Goal: Task Accomplishment & Management: Complete application form

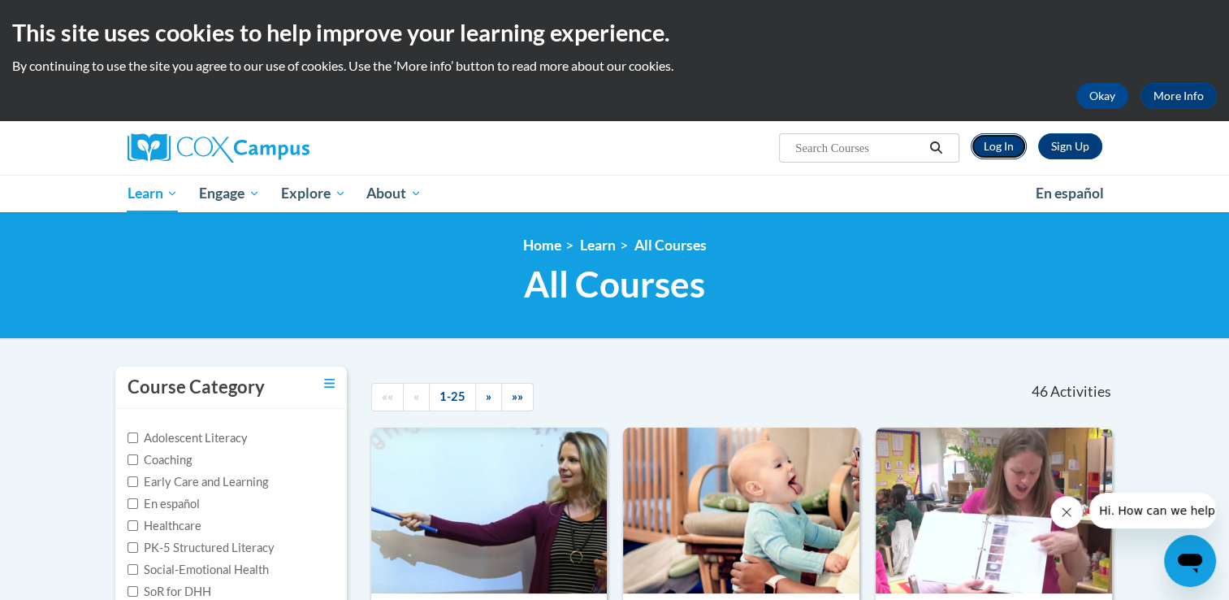
click at [994, 154] on link "Log In" at bounding box center [999, 146] width 56 height 26
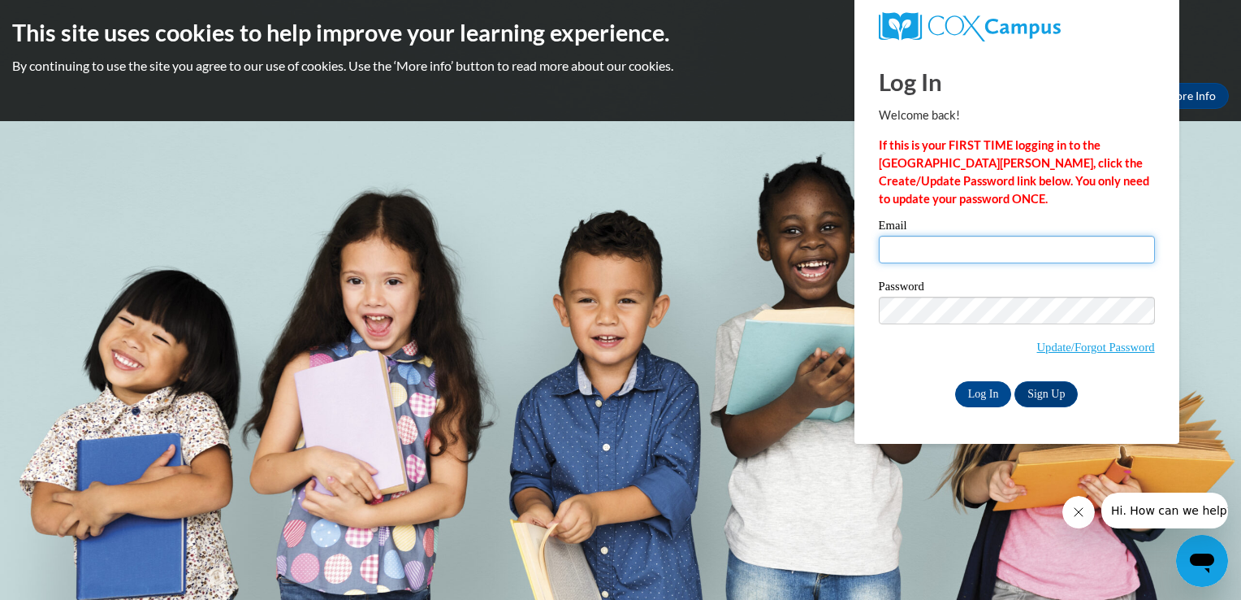
click at [938, 249] on input "Email" at bounding box center [1017, 250] width 276 height 28
type input "rose.yano@charterschools.ae"
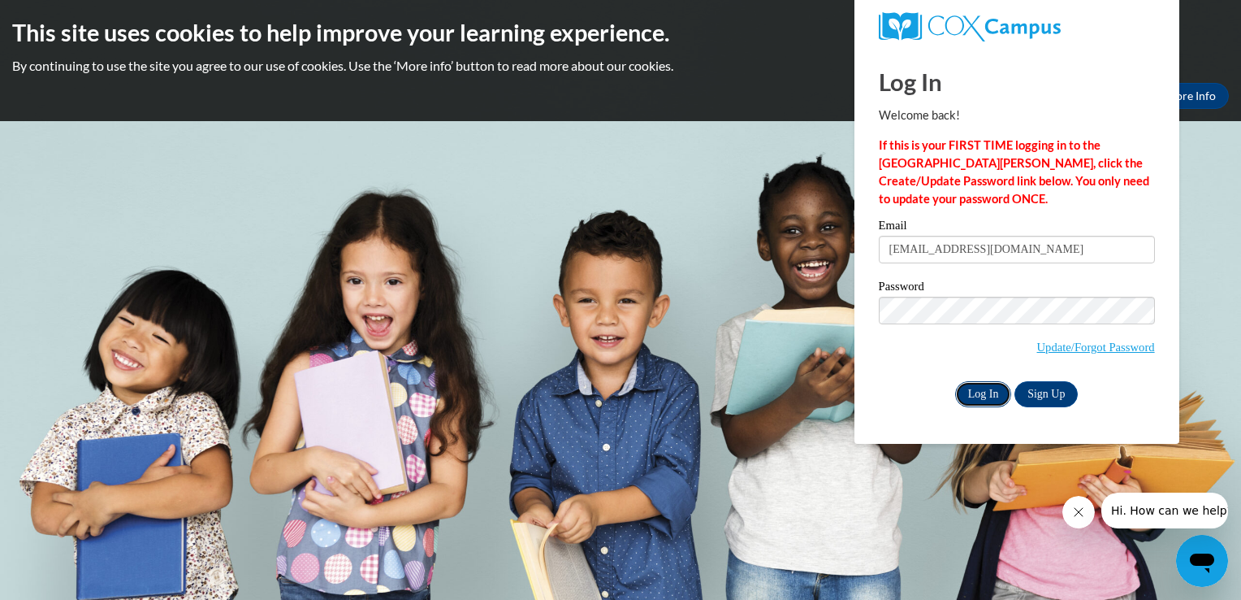
click at [998, 388] on input "Log In" at bounding box center [983, 394] width 57 height 26
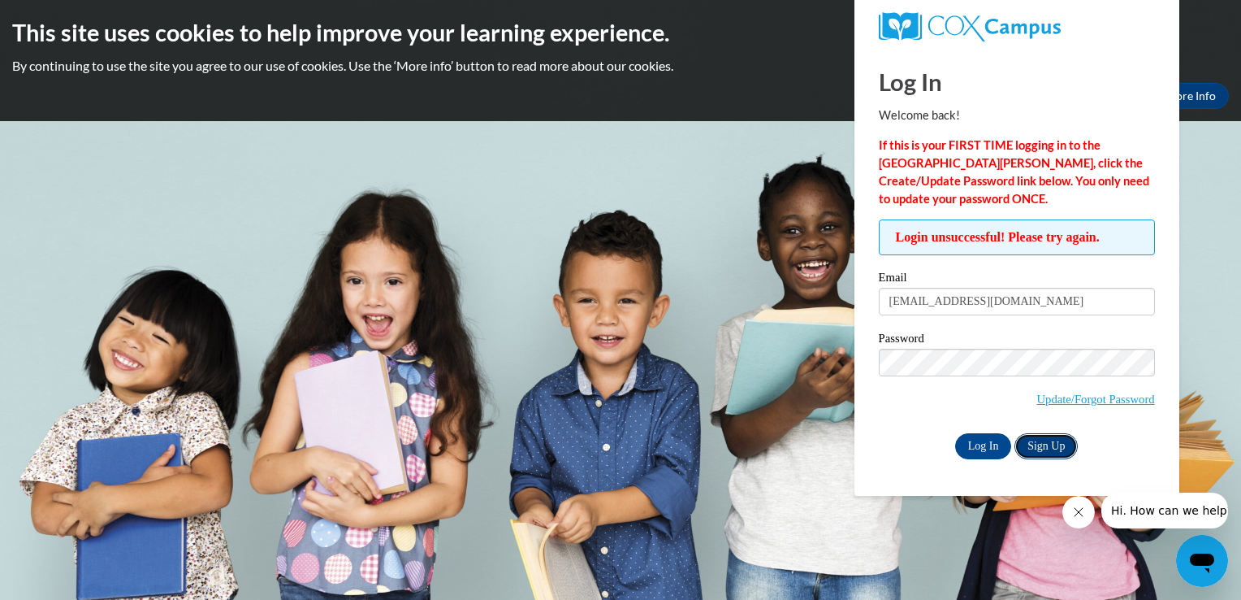
click at [1044, 453] on link "Sign Up" at bounding box center [1046, 446] width 63 height 26
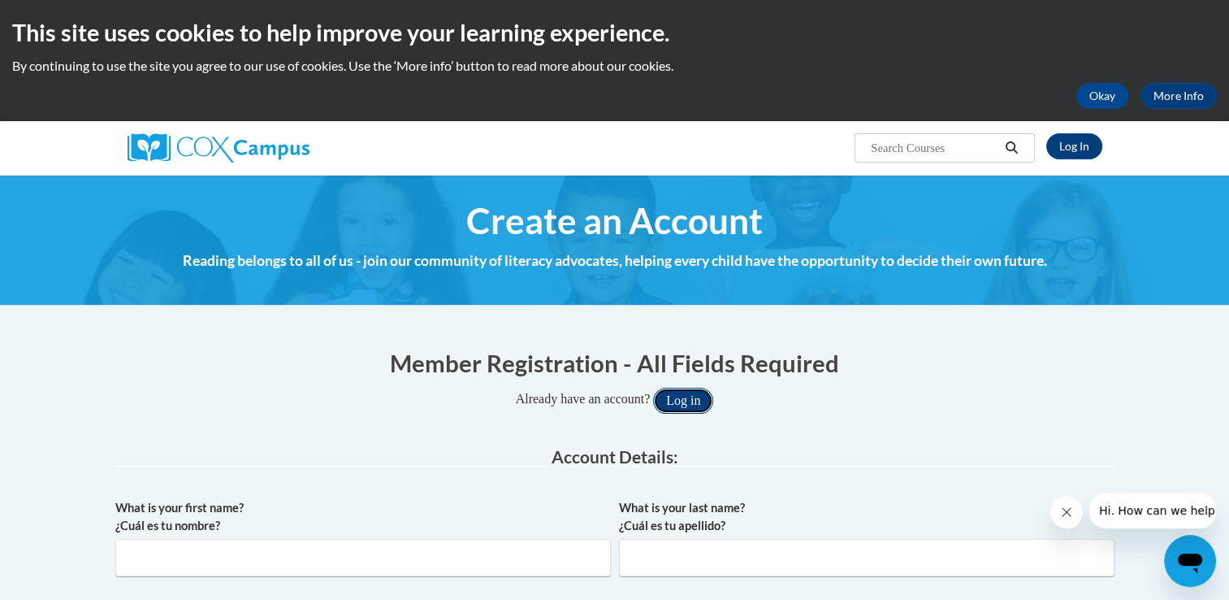
click at [685, 406] on button "Log in" at bounding box center [683, 401] width 60 height 26
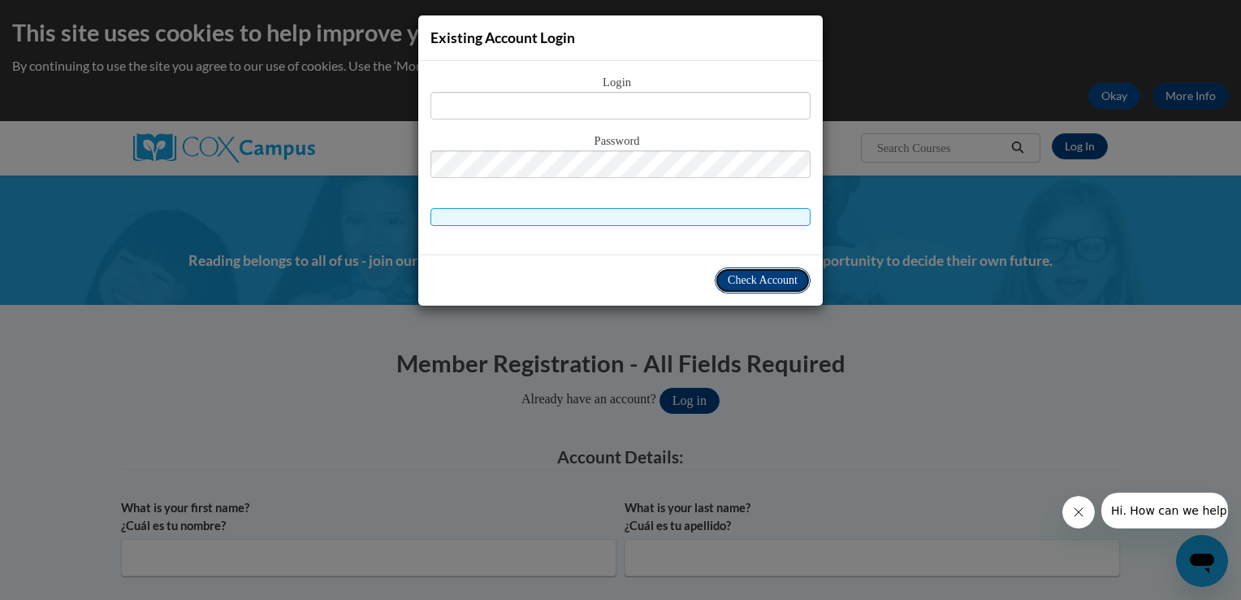
click at [784, 279] on span "Check Account" at bounding box center [763, 280] width 70 height 12
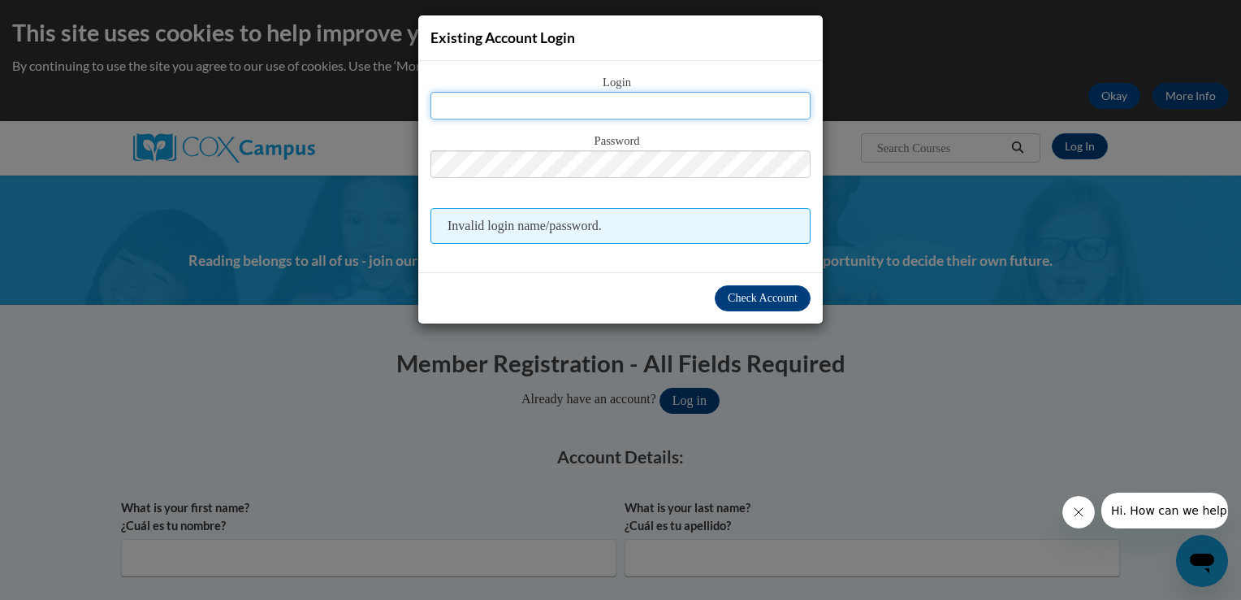
click at [637, 108] on input "text" at bounding box center [621, 106] width 380 height 28
type input "[EMAIL_ADDRESS][DOMAIN_NAME]"
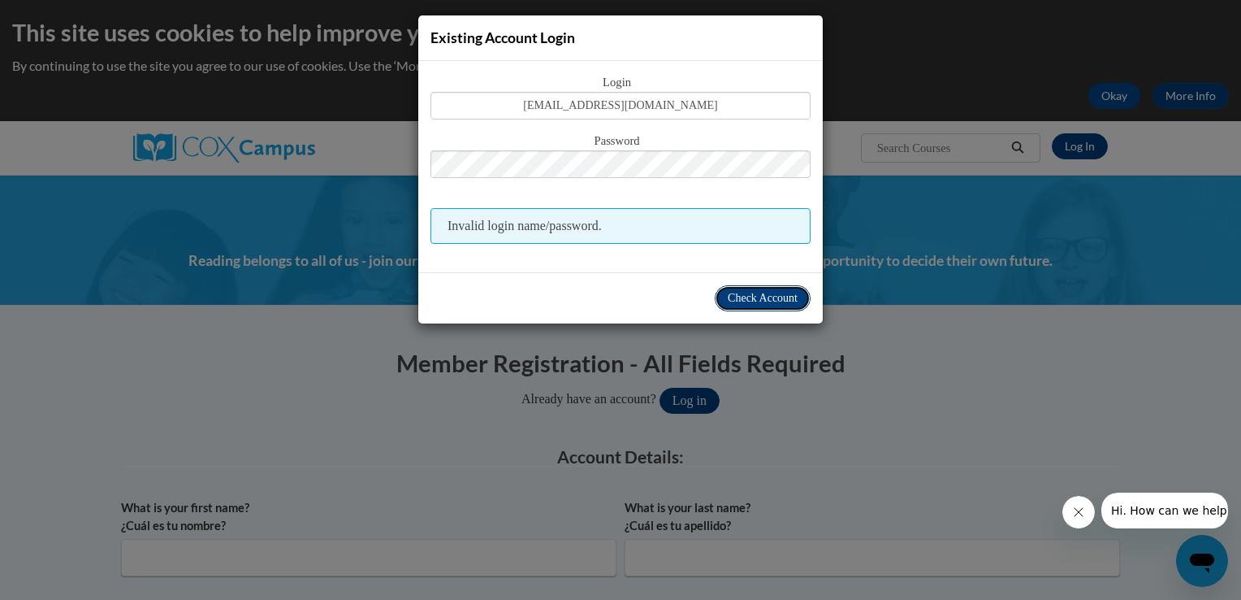
click at [748, 303] on button "Check Account" at bounding box center [763, 298] width 96 height 26
click at [747, 298] on span "Check Account" at bounding box center [763, 298] width 70 height 12
click at [682, 232] on span "Invalid login name/password." at bounding box center [621, 226] width 380 height 36
click at [861, 297] on div "Existing Account Login Login rose.yano@charterschools.ae Password Invalid login…" at bounding box center [620, 300] width 1241 height 600
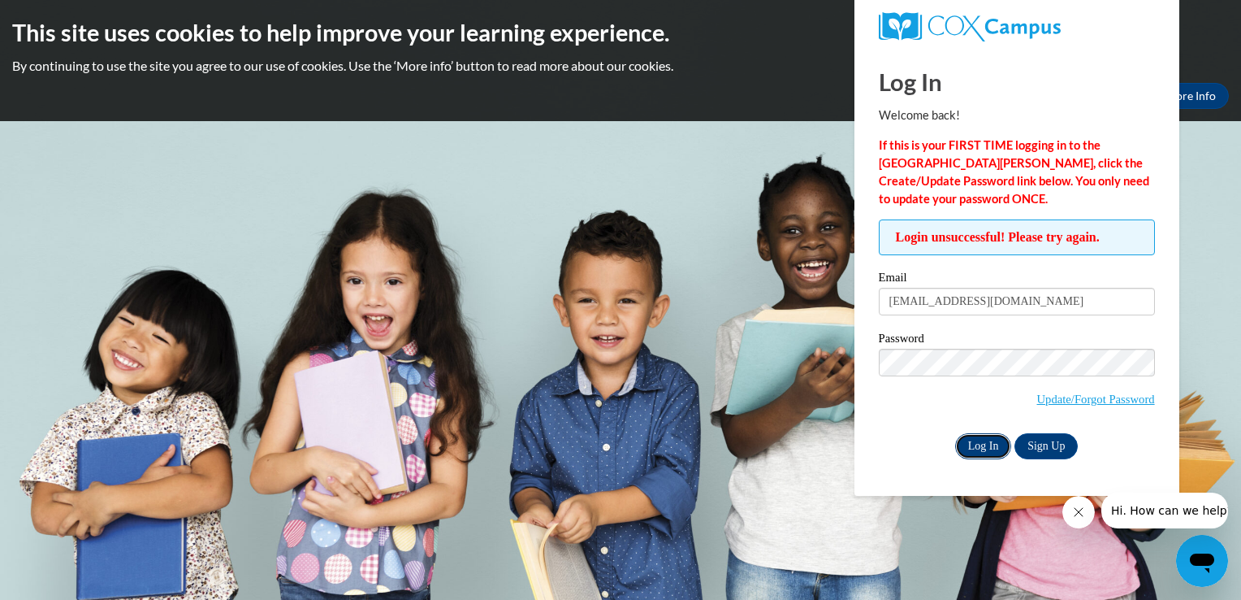
click at [984, 448] on input "Log In" at bounding box center [983, 446] width 57 height 26
click at [1048, 444] on link "Sign Up" at bounding box center [1046, 446] width 63 height 26
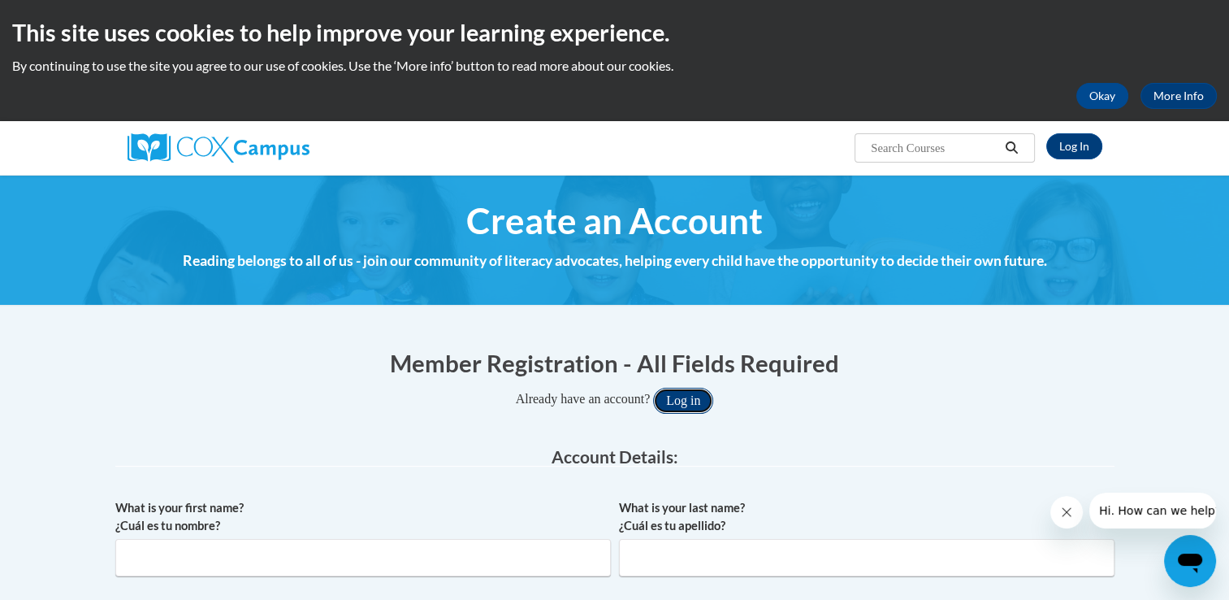
click at [693, 404] on button "Log in" at bounding box center [683, 401] width 60 height 26
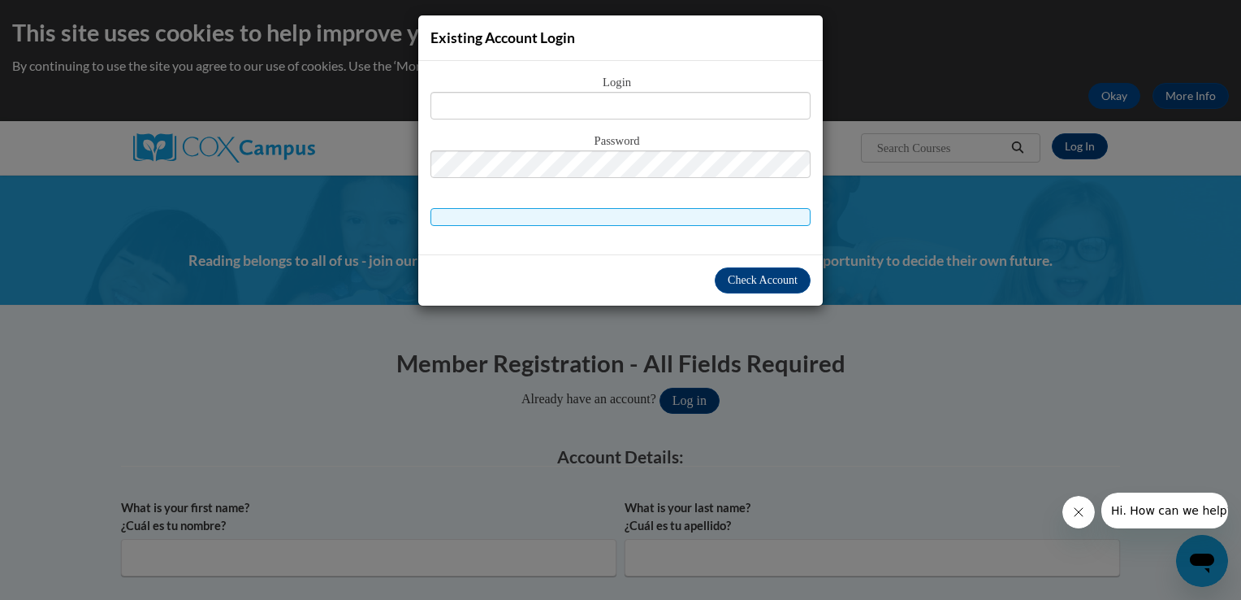
click at [793, 381] on div "Existing Account Login Login Password" at bounding box center [620, 300] width 1241 height 600
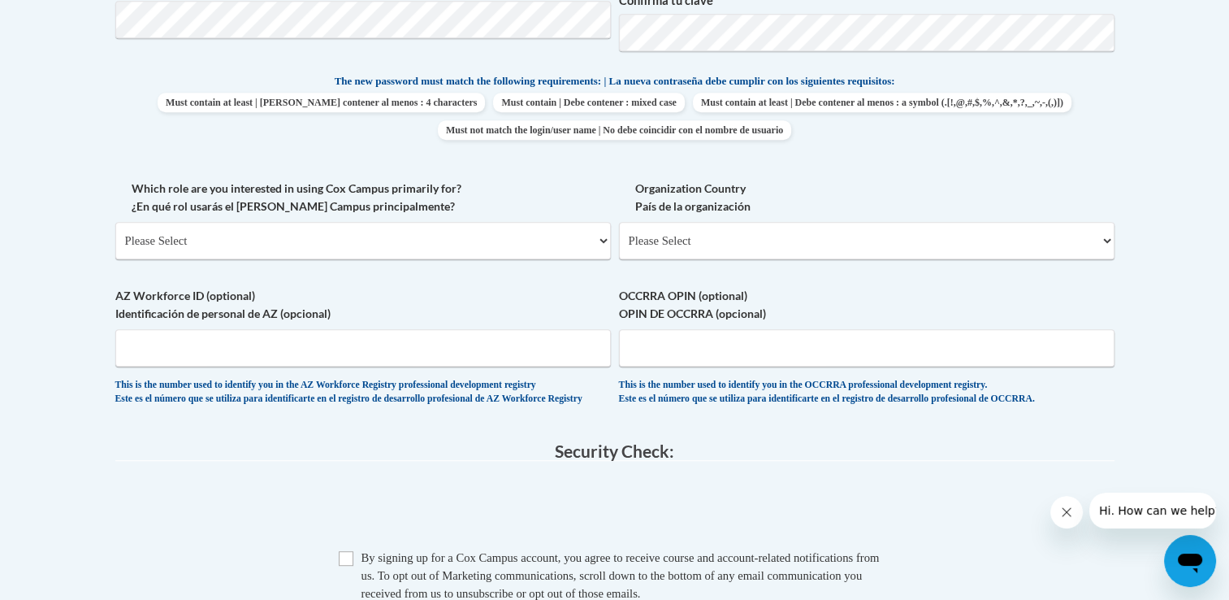
scroll to position [257, 0]
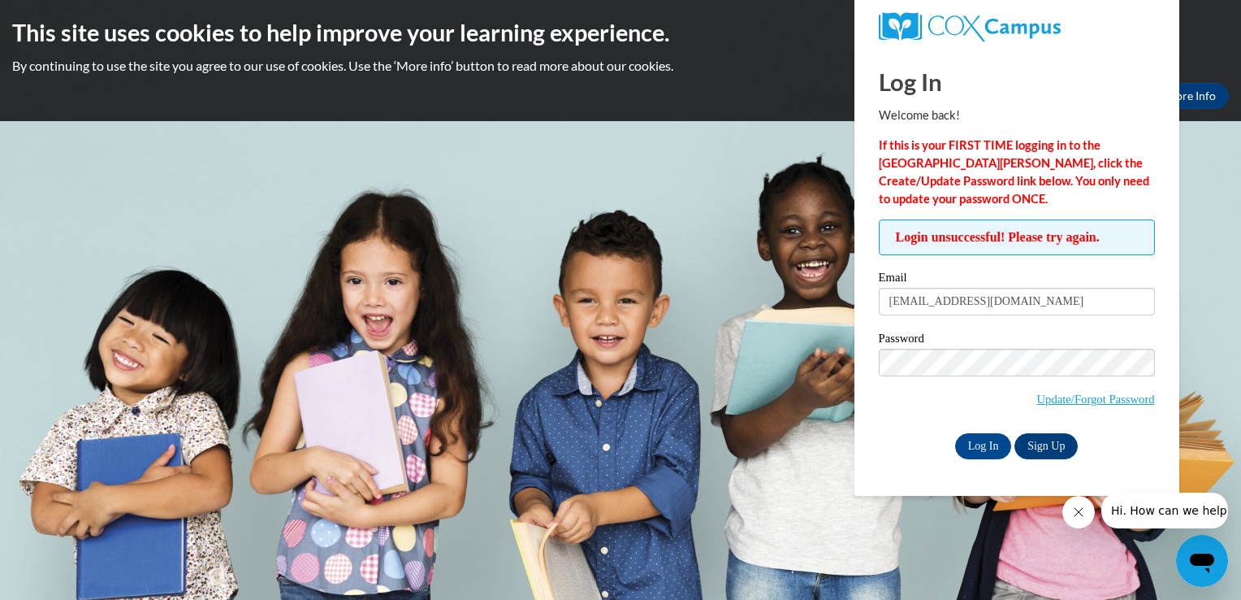
click at [670, 383] on body "This site uses cookies to help improve your learning experience. By continuing …" at bounding box center [620, 300] width 1241 height 600
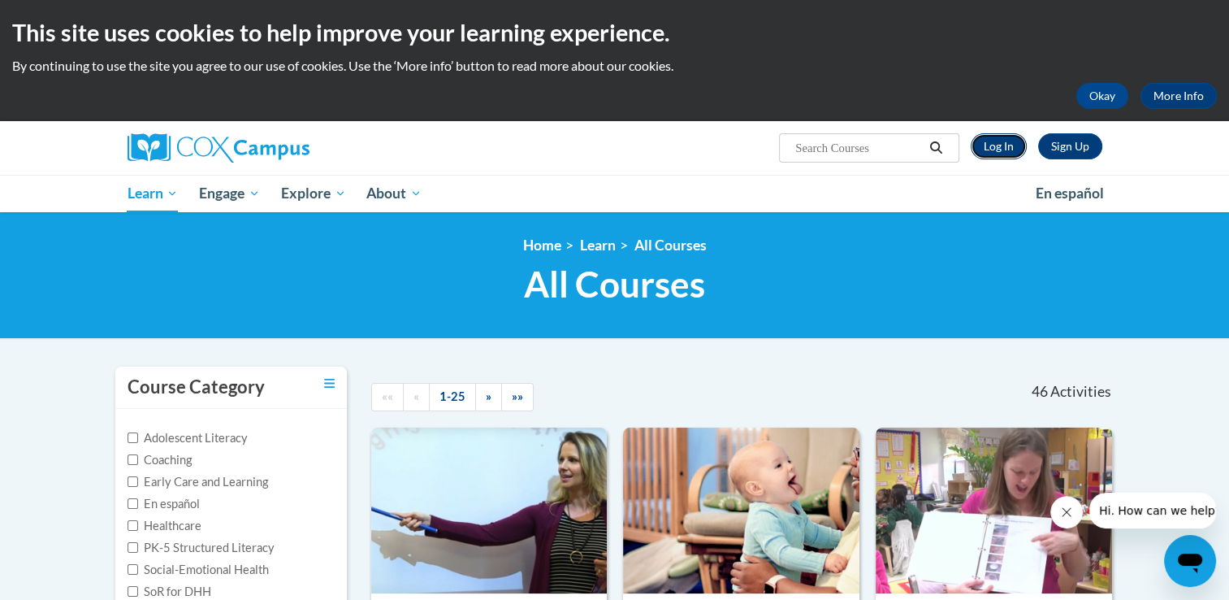
click at [994, 152] on link "Log In" at bounding box center [999, 146] width 56 height 26
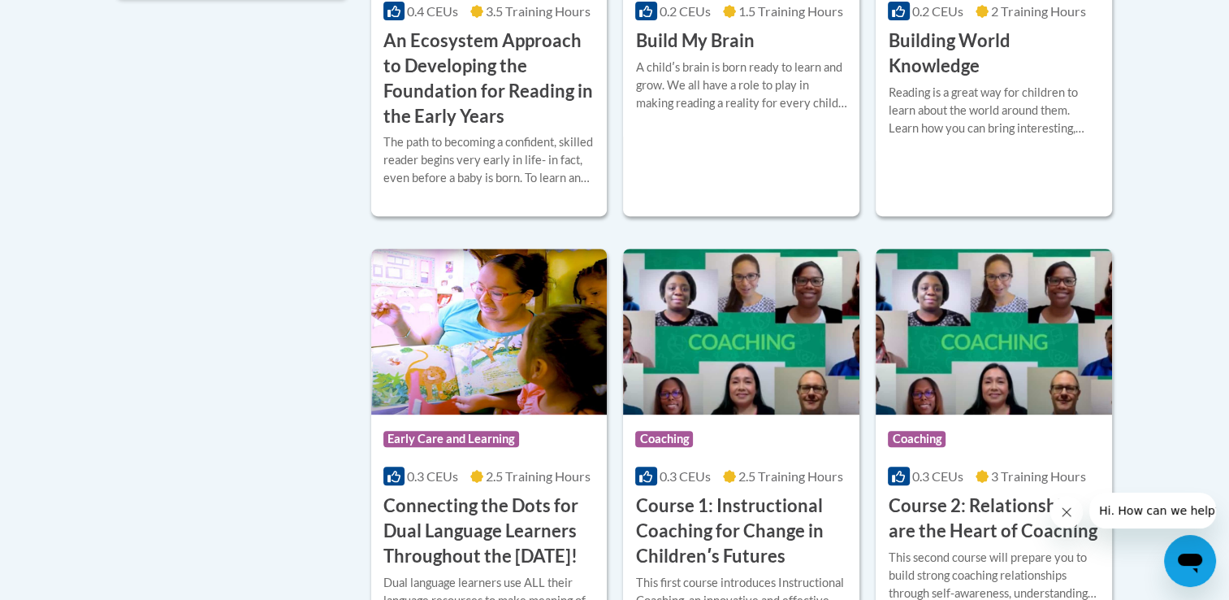
scroll to position [676, 0]
